Goal: Task Accomplishment & Management: Complete application form

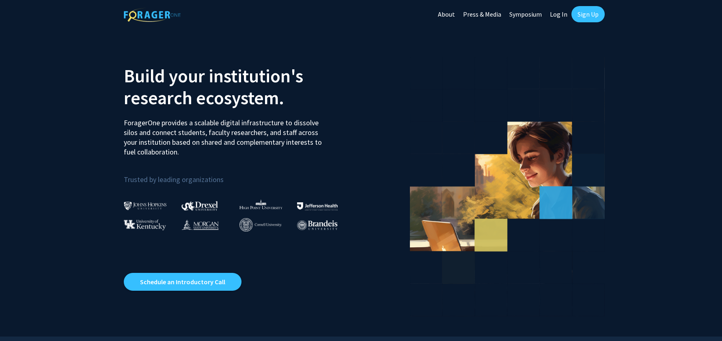
click at [593, 15] on link "Sign Up" at bounding box center [588, 14] width 33 height 16
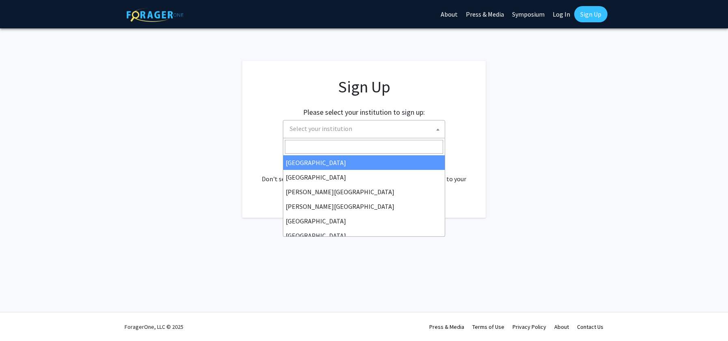
click at [360, 131] on span "Select your institution" at bounding box center [366, 129] width 158 height 17
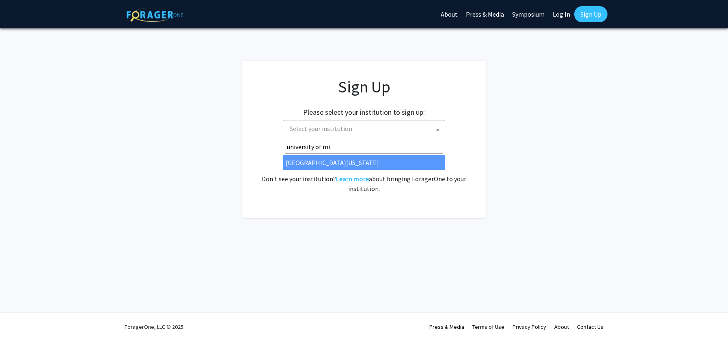
type input "university of mi"
select select "33"
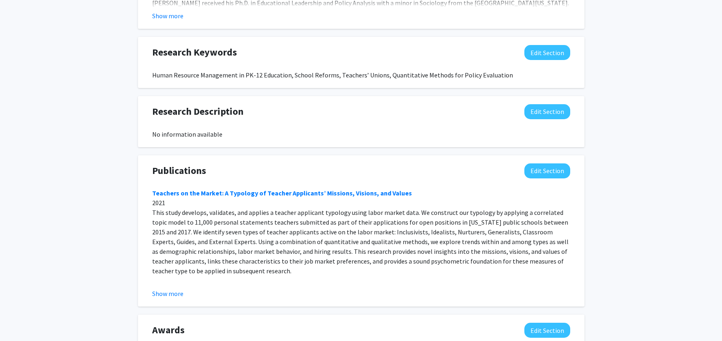
scroll to position [584, 0]
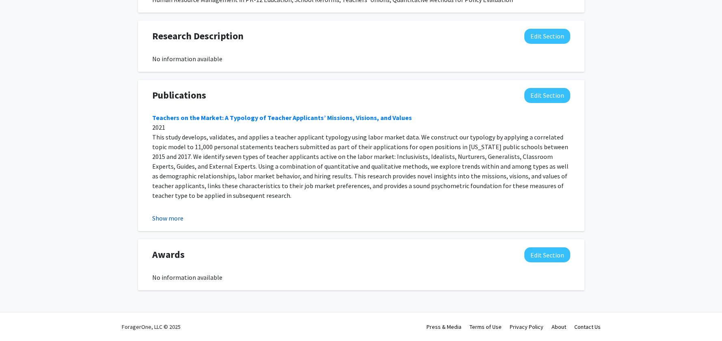
click at [179, 220] on button "Show more" at bounding box center [167, 219] width 31 height 10
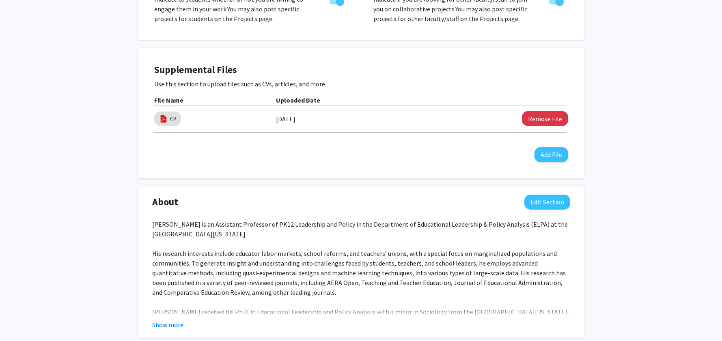
scroll to position [0, 0]
